Goal: Task Accomplishment & Management: Manage account settings

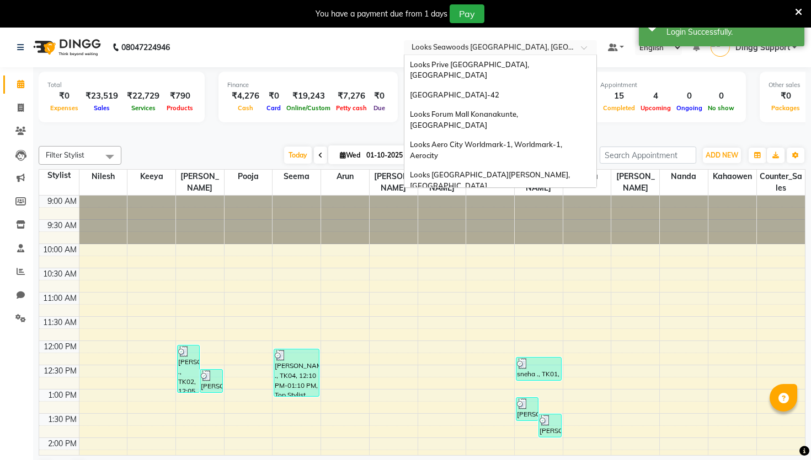
click at [492, 50] on input "text" at bounding box center [489, 48] width 160 height 11
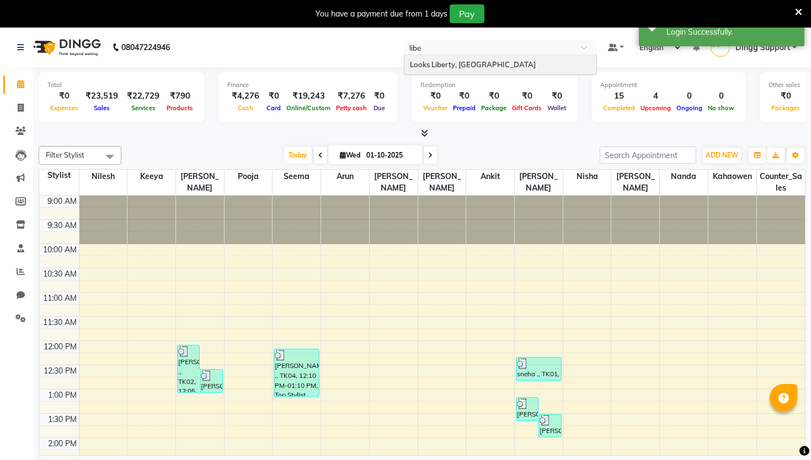
type input "liber"
click at [484, 67] on span "Looks Liberty, [GEOGRAPHIC_DATA]" at bounding box center [473, 64] width 126 height 9
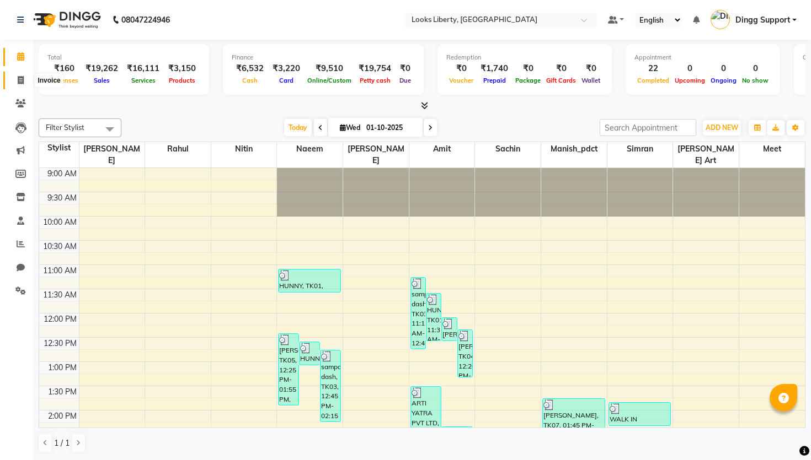
click at [22, 85] on span at bounding box center [20, 80] width 19 height 13
select select "4321"
select select "service"
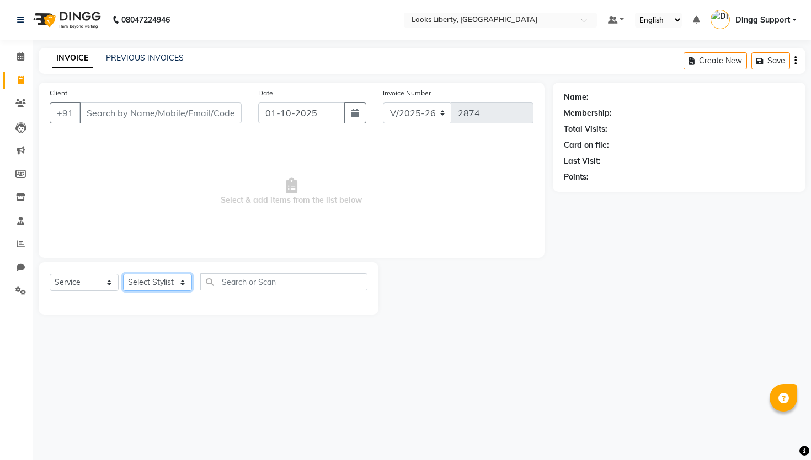
click at [165, 285] on select "Select Stylist [PERSON_NAME] art Counter_Sales Manish_pdct Meet [PERSON_NAME] […" at bounding box center [157, 282] width 69 height 17
select select "40734"
click at [123, 274] on select "Select Stylist [PERSON_NAME] art Counter_Sales Manish_pdct Meet [PERSON_NAME] […" at bounding box center [157, 282] width 69 height 17
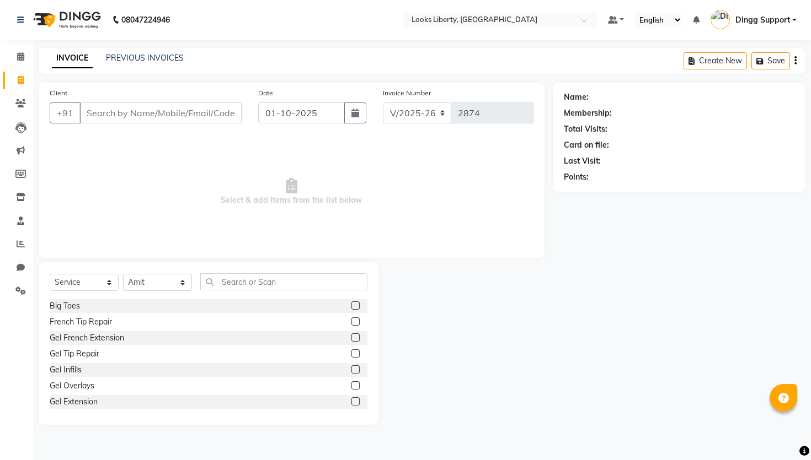
click at [91, 308] on div "Big Toes" at bounding box center [209, 306] width 318 height 14
click at [62, 305] on div "Big Toes" at bounding box center [65, 307] width 30 height 12
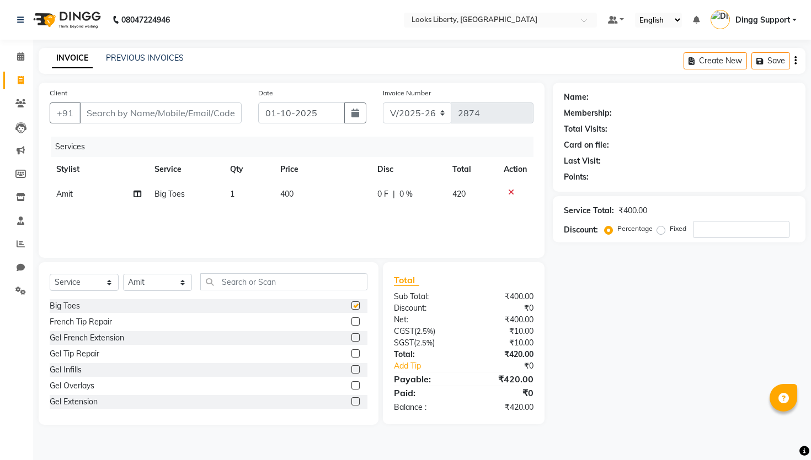
checkbox input "false"
click at [114, 120] on input "Client" at bounding box center [160, 113] width 162 height 21
click at [122, 106] on input "Client" at bounding box center [160, 113] width 162 height 21
type input "w"
type input "0"
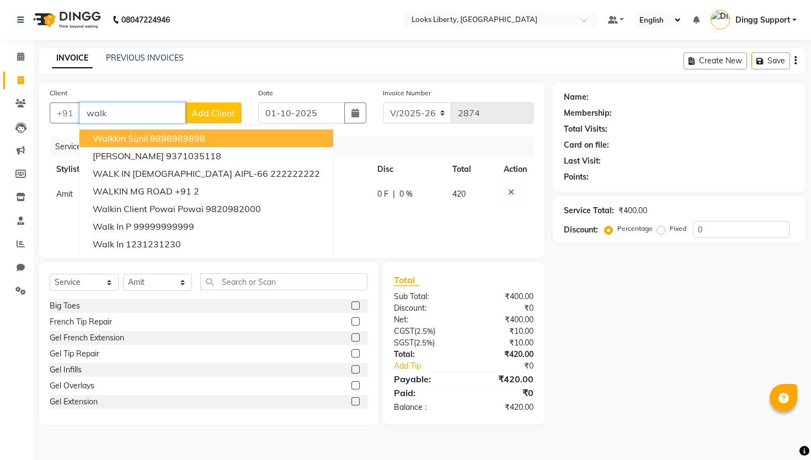
click at [127, 143] on span "walkkin sunil" at bounding box center [120, 138] width 55 height 11
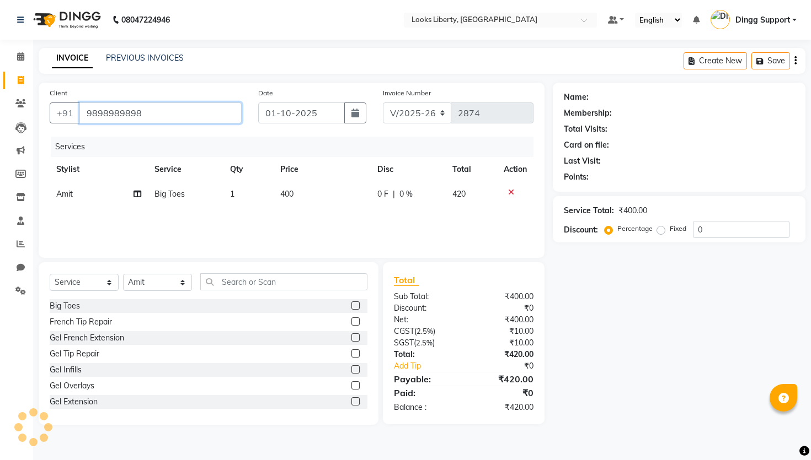
type input "9898989898"
select select "1: Object"
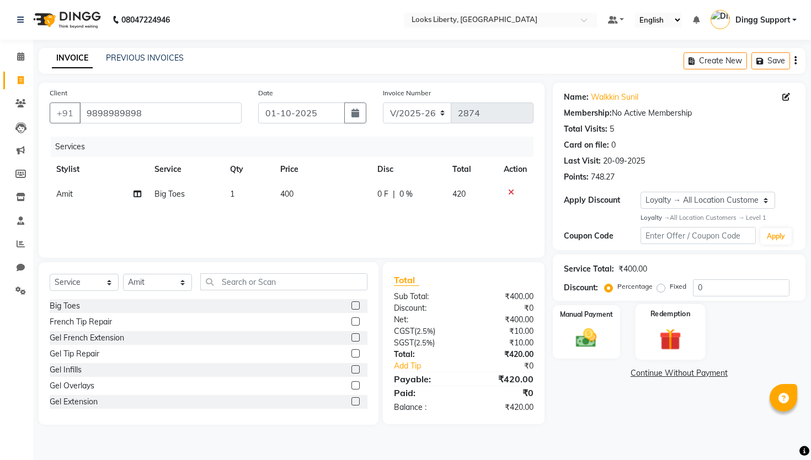
click at [675, 340] on img at bounding box center [669, 339] width 35 height 27
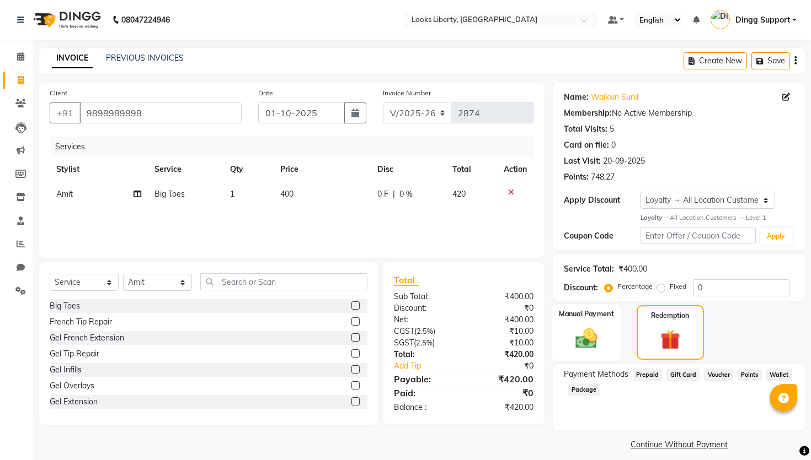
click at [615, 329] on div "Manual Payment" at bounding box center [586, 332] width 70 height 57
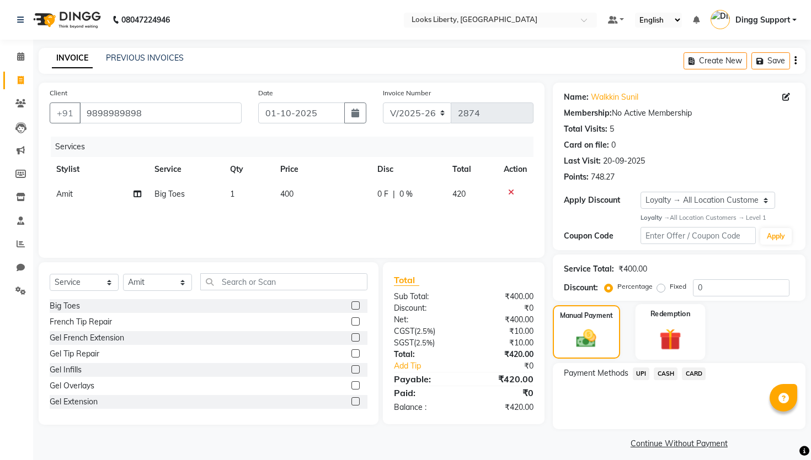
click at [678, 317] on label "Redemption" at bounding box center [670, 314] width 40 height 10
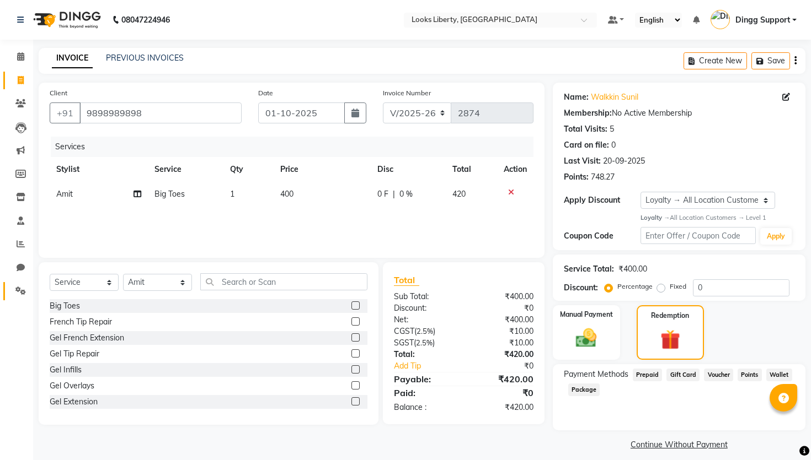
click at [10, 283] on link "Settings" at bounding box center [16, 291] width 26 height 18
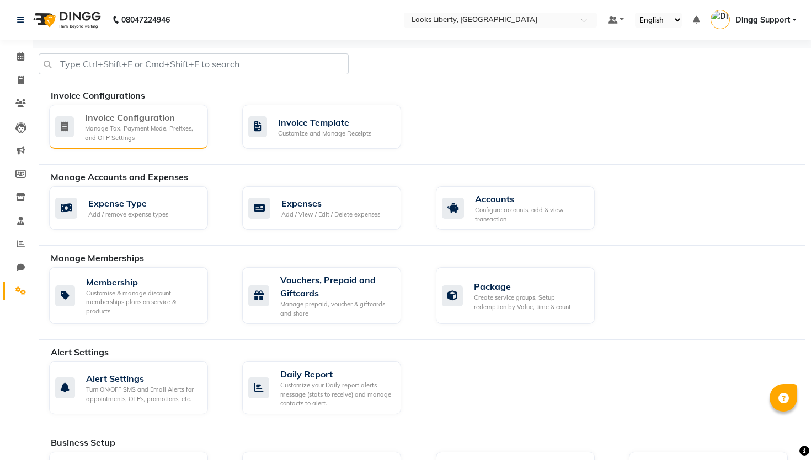
click at [98, 146] on div "Invoice Configuration Manage Tax, Payment Mode, Prefixes, and OTP Settings" at bounding box center [128, 127] width 159 height 44
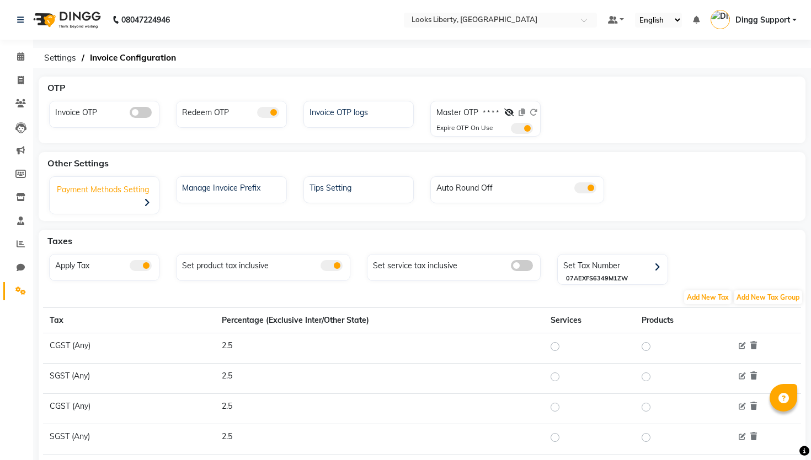
click at [129, 187] on div "Payment Methods Setting" at bounding box center [105, 197] width 106 height 34
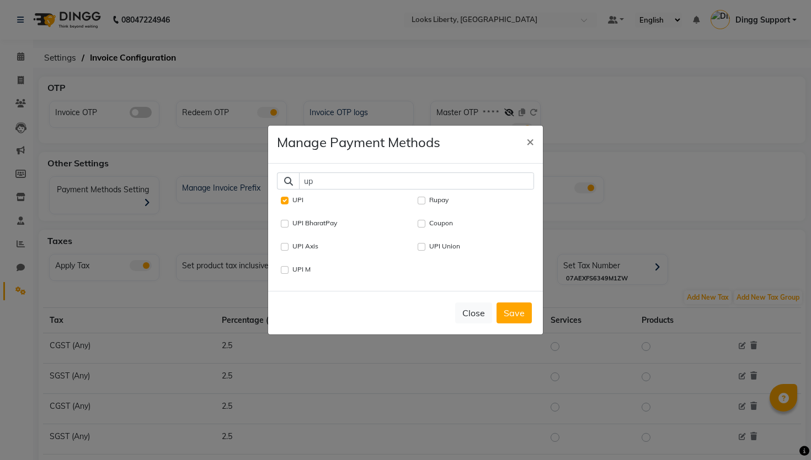
type input "up"
click at [283, 201] on input "UPI" at bounding box center [285, 201] width 8 height 8
click at [285, 199] on input "UPI" at bounding box center [285, 201] width 8 height 8
checkbox input "true"
click at [341, 183] on input "up" at bounding box center [416, 181] width 235 height 17
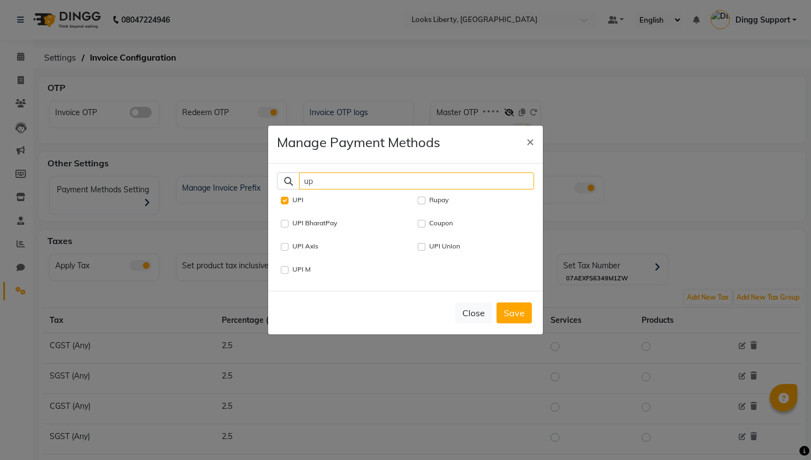
type input "u"
type input "cas"
click at [286, 205] on div "CASH" at bounding box center [339, 200] width 116 height 13
click at [284, 201] on input "CASH" at bounding box center [285, 201] width 8 height 8
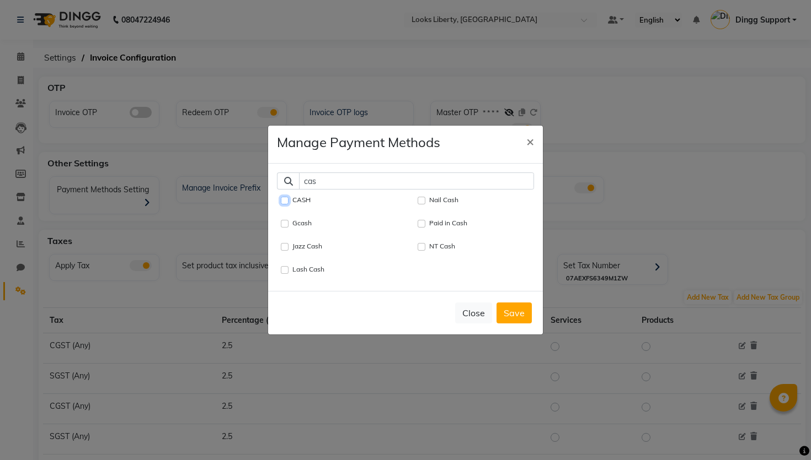
checkbox input "true"
drag, startPoint x: 336, startPoint y: 184, endPoint x: 287, endPoint y: 184, distance: 48.5
click at [287, 184] on div "cas" at bounding box center [405, 181] width 257 height 17
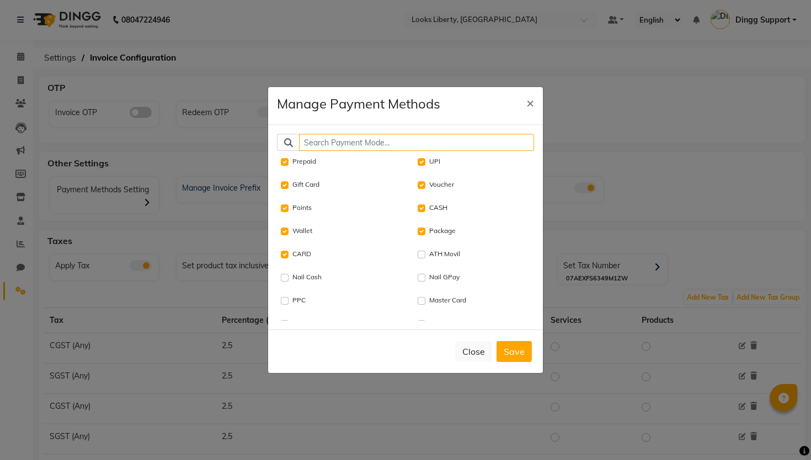
click at [337, 137] on input "text" at bounding box center [416, 142] width 235 height 17
type input "card"
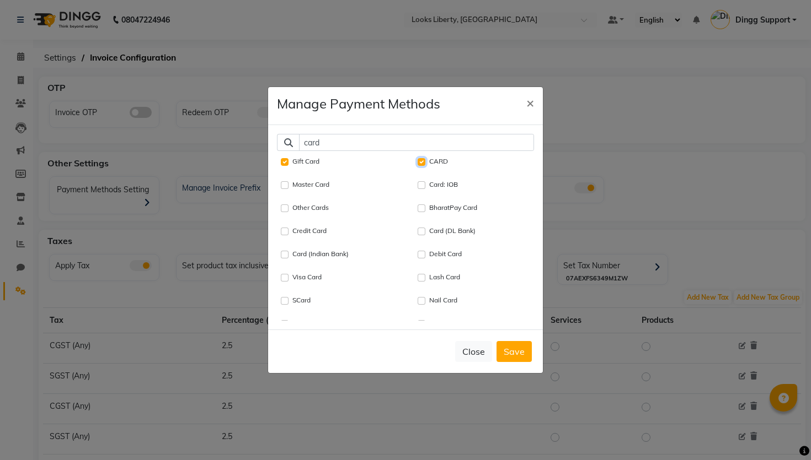
click at [420, 163] on input "CARD" at bounding box center [421, 162] width 8 height 8
checkbox input "true"
click at [283, 162] on Card "Gift Card" at bounding box center [285, 162] width 8 height 8
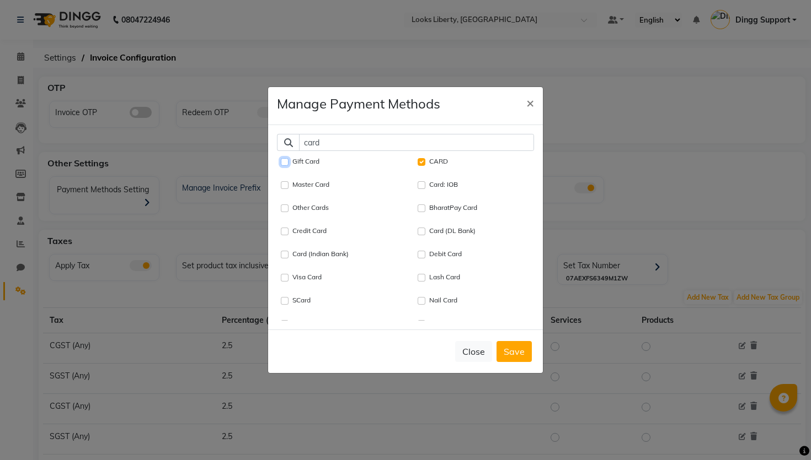
checkbox Card "true"
drag, startPoint x: 338, startPoint y: 146, endPoint x: 290, endPoint y: 146, distance: 48.5
click at [290, 146] on div "card" at bounding box center [405, 142] width 257 height 17
click at [285, 204] on div "Points" at bounding box center [339, 208] width 116 height 13
click at [285, 212] on div "Points" at bounding box center [339, 208] width 116 height 13
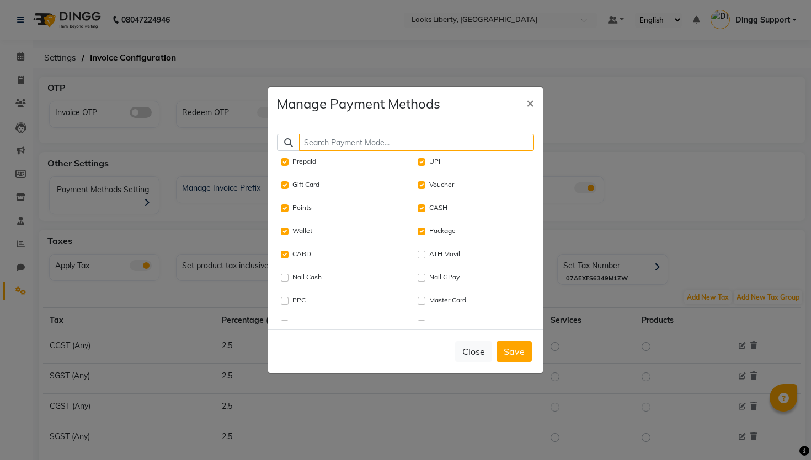
click at [345, 137] on input "text" at bounding box center [416, 142] width 235 height 17
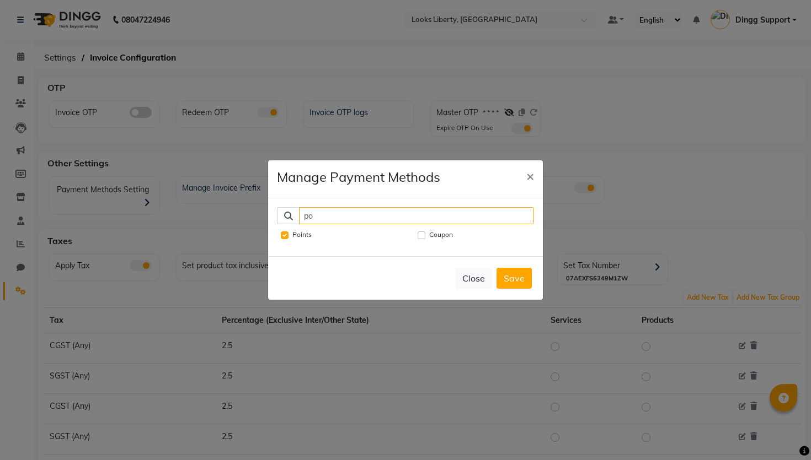
type input "po"
click at [279, 234] on div "Points" at bounding box center [337, 238] width 137 height 19
click at [285, 237] on input "Points" at bounding box center [285, 236] width 8 height 8
checkbox input "true"
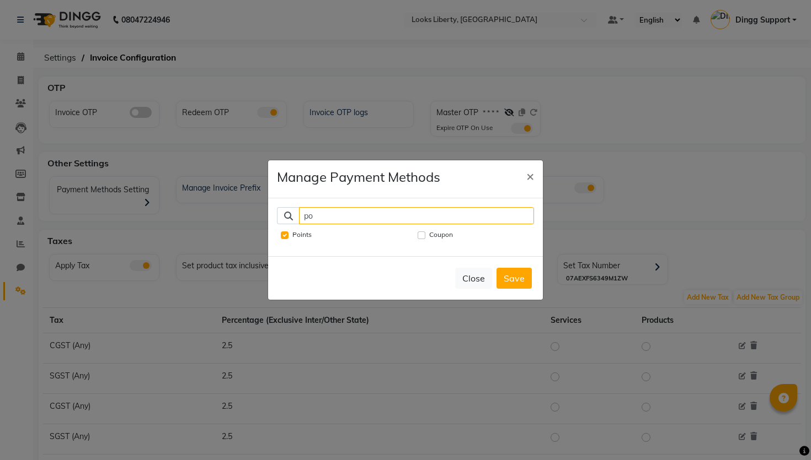
click at [342, 207] on input "po" at bounding box center [416, 215] width 235 height 17
click at [342, 217] on input "po" at bounding box center [416, 215] width 235 height 17
type input "p"
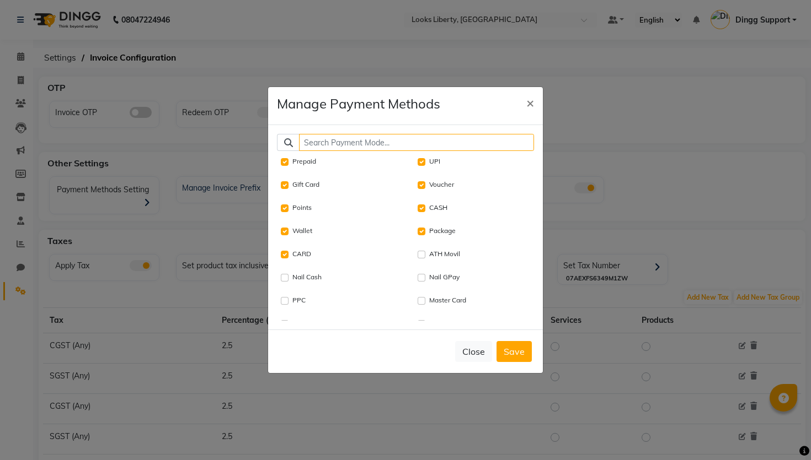
type input "a"
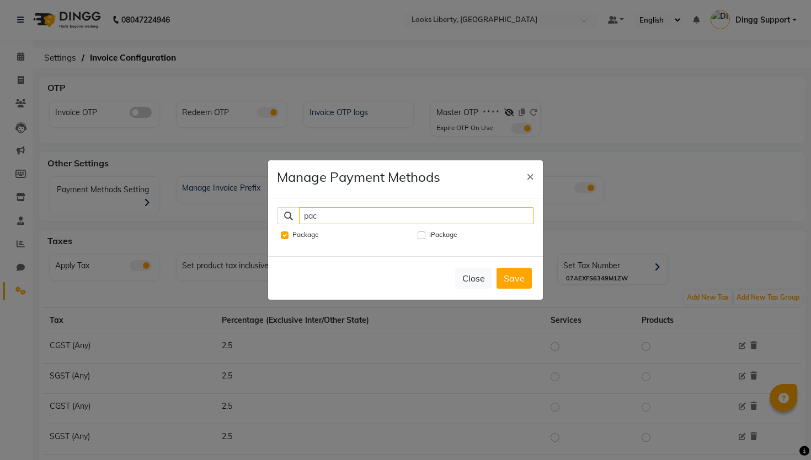
type input "pac"
click at [283, 239] on input "Package" at bounding box center [285, 236] width 8 height 8
click at [287, 238] on input "Package" at bounding box center [285, 236] width 8 height 8
checkbox input "true"
click at [507, 282] on button "Save" at bounding box center [513, 278] width 35 height 21
